Goal: Register for event/course

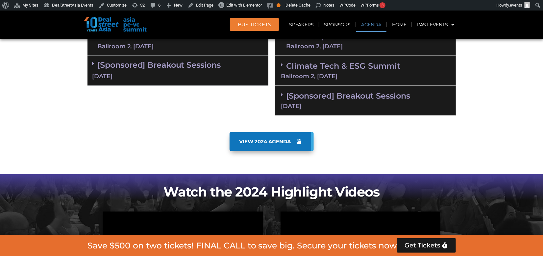
scroll to position [477, 0]
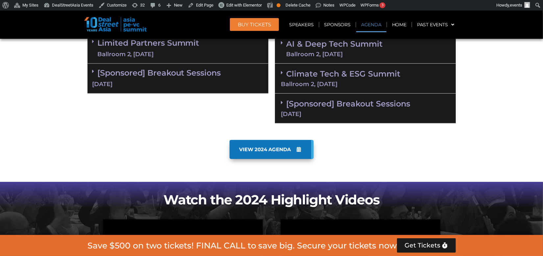
click at [276, 151] on span "VIEW 2024 AGENDA" at bounding box center [265, 150] width 52 height 6
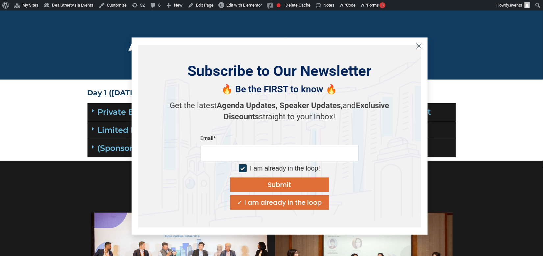
click at [420, 46] on icon "Close" at bounding box center [419, 46] width 6 height 6
